Goal: Task Accomplishment & Management: Use online tool/utility

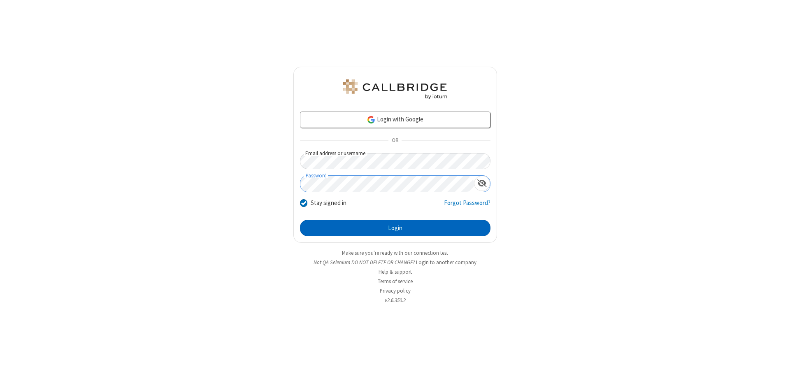
click at [395, 228] on button "Login" at bounding box center [395, 228] width 190 height 16
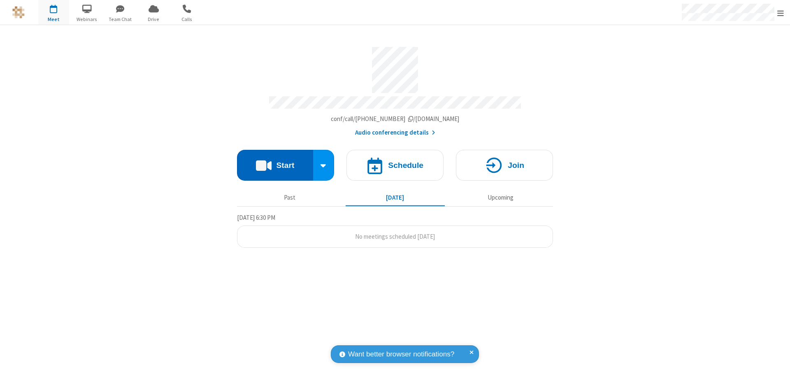
click at [275, 161] on button "Start" at bounding box center [275, 165] width 76 height 31
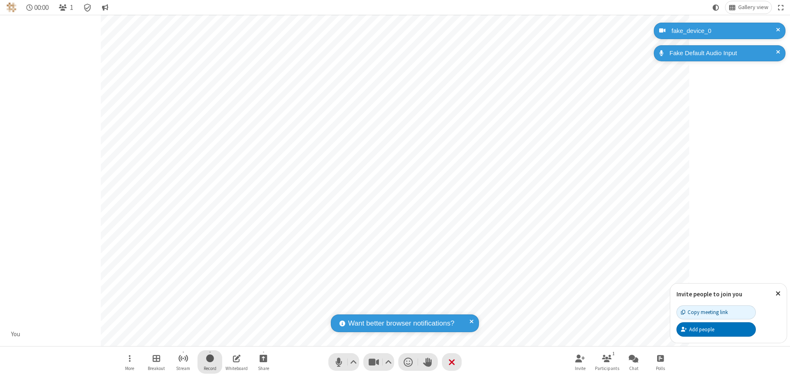
click at [210, 362] on span "Start recording" at bounding box center [210, 358] width 8 height 10
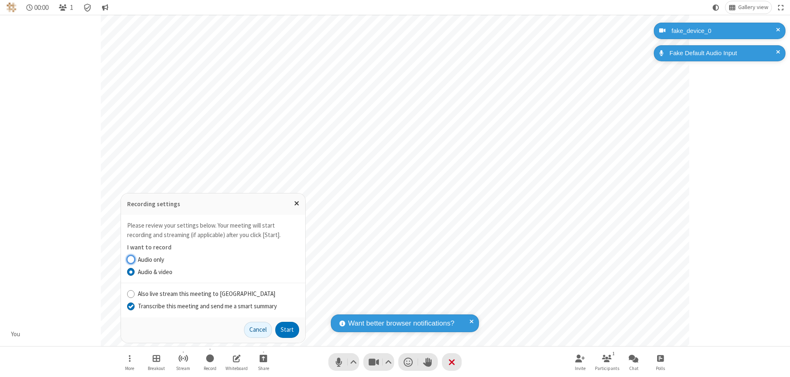
click at [130, 306] on input "Transcribe this meeting and send me a smart summary" at bounding box center [131, 305] width 8 height 9
click at [287, 329] on button "Start" at bounding box center [287, 330] width 24 height 16
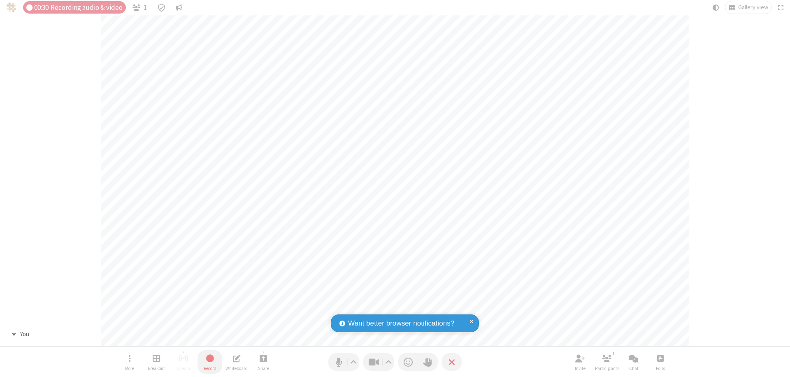
click at [210, 362] on span "Stop recording" at bounding box center [209, 358] width 9 height 10
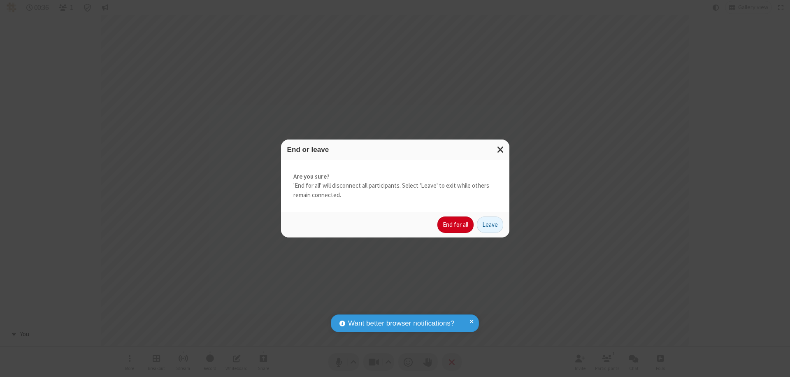
click at [456, 225] on button "End for all" at bounding box center [455, 224] width 36 height 16
